Goal: Task Accomplishment & Management: Manage account settings

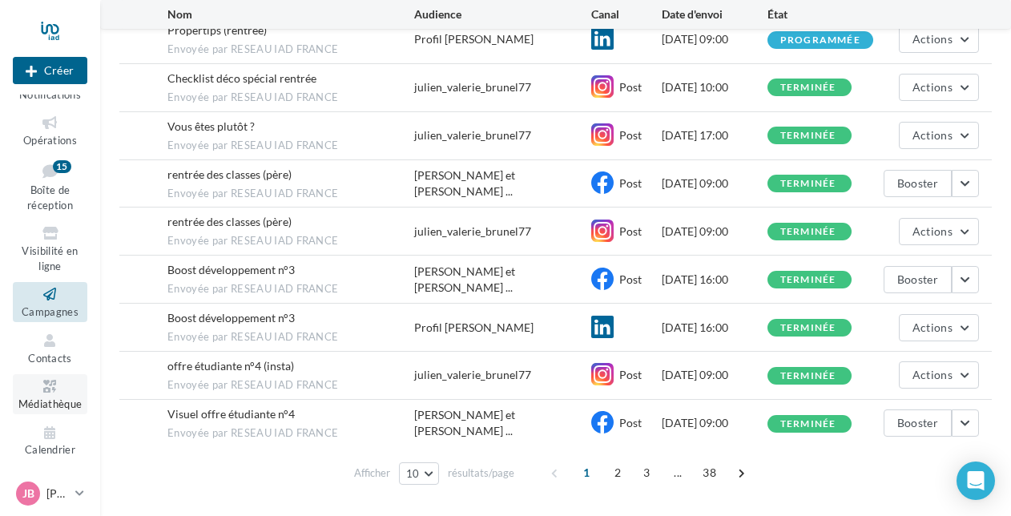
scroll to position [296, 0]
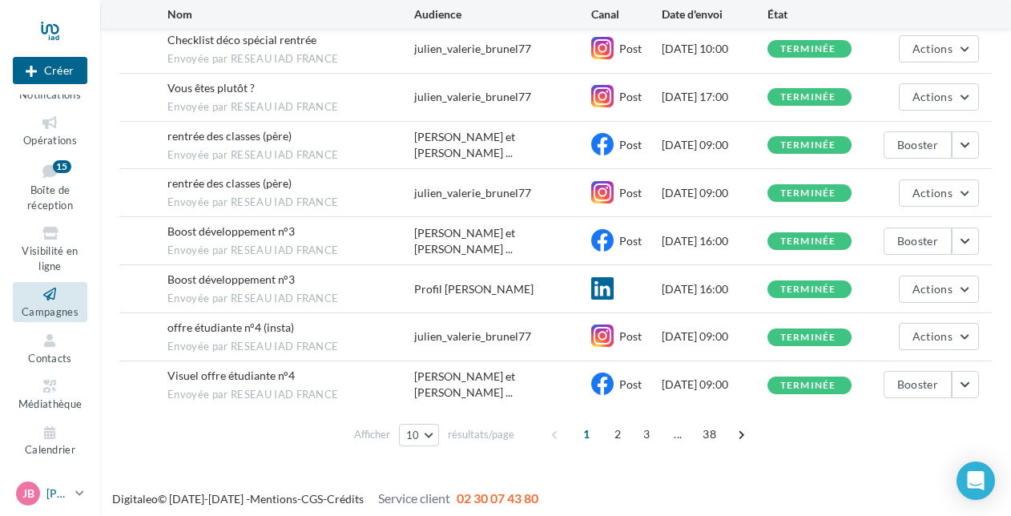
click at [66, 489] on p "[PERSON_NAME]" at bounding box center [57, 494] width 22 height 16
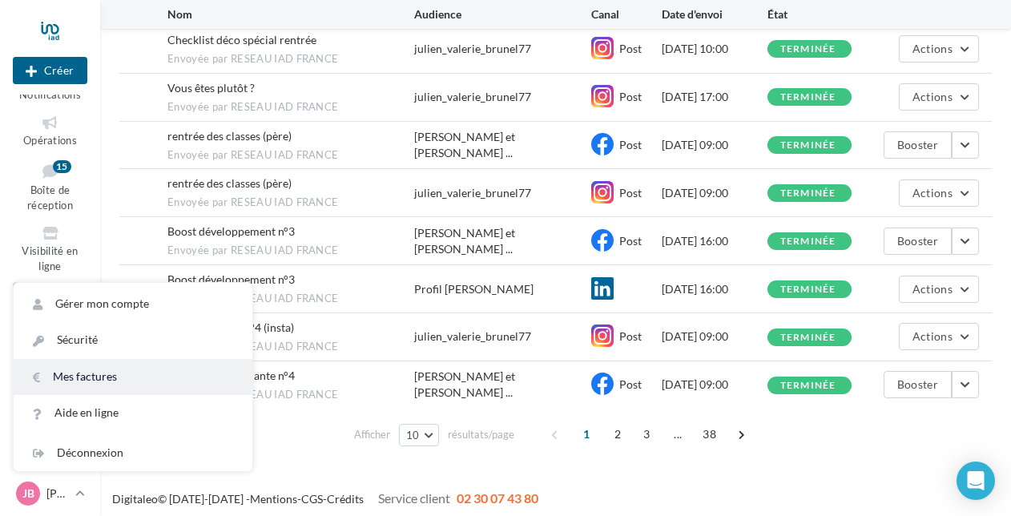
click at [101, 385] on link "Mes factures" at bounding box center [133, 377] width 239 height 36
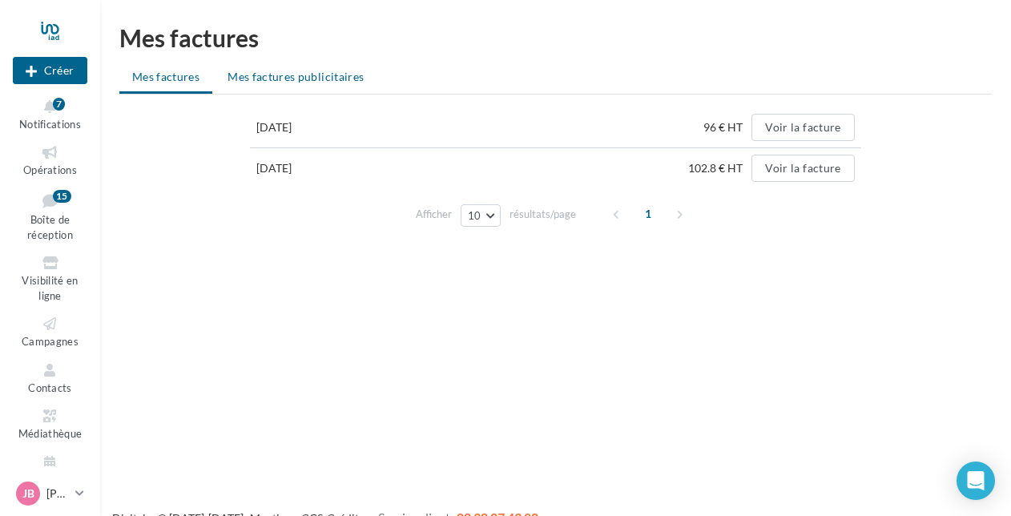
click at [323, 78] on span "Mes factures publicitaires" at bounding box center [296, 77] width 136 height 14
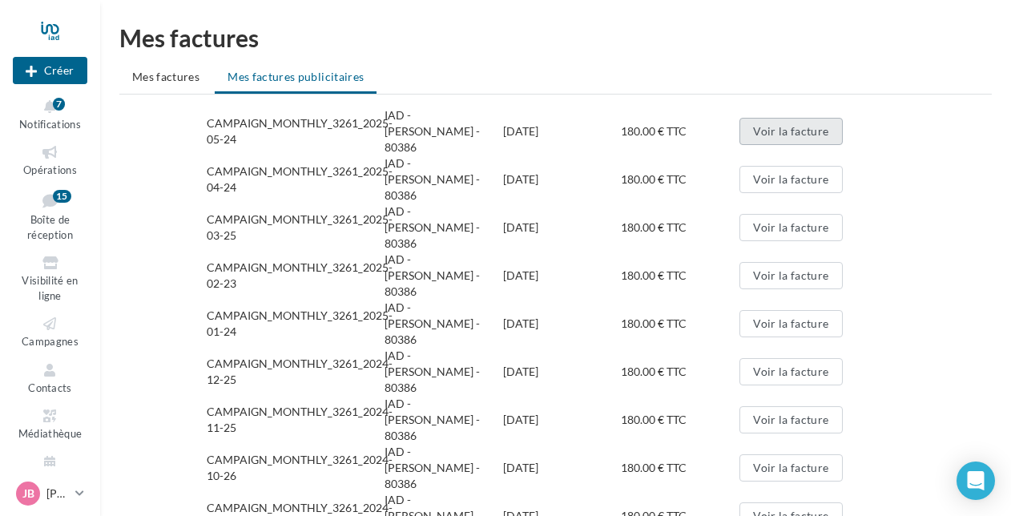
click at [792, 127] on button "Voir la facture" at bounding box center [791, 131] width 103 height 27
click at [777, 166] on button "Voir la facture" at bounding box center [791, 179] width 103 height 27
click at [780, 214] on button "Voir la facture" at bounding box center [791, 227] width 103 height 27
click at [791, 262] on button "Voir la facture" at bounding box center [791, 275] width 103 height 27
click at [768, 310] on button "Voir la facture" at bounding box center [791, 323] width 103 height 27
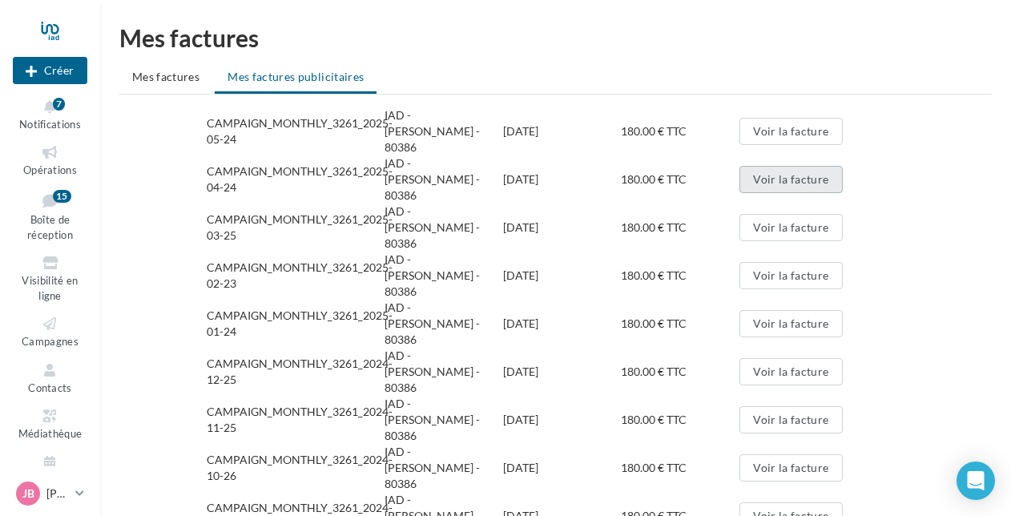
click at [777, 166] on button "Voir la facture" at bounding box center [791, 179] width 103 height 27
